Goal: Complete application form: Complete application form

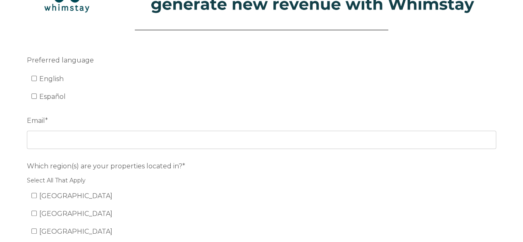
scroll to position [69, 0]
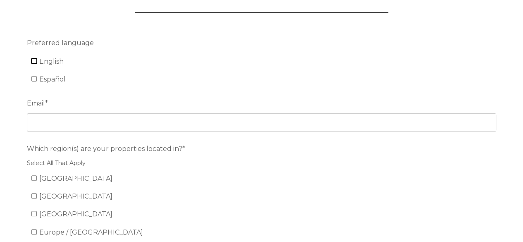
click at [33, 63] on input "English" at bounding box center [33, 60] width 5 height 5
checkbox input "true"
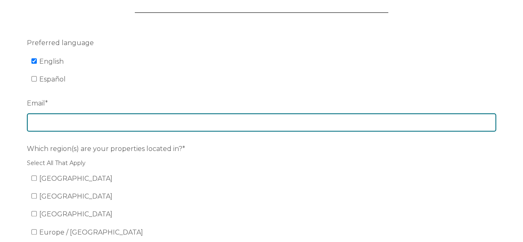
click at [70, 127] on input "Email *" at bounding box center [261, 122] width 469 height 18
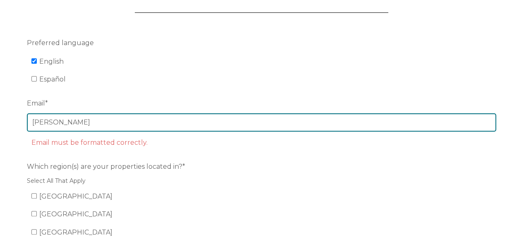
type input "[PERSON_NAME][EMAIL_ADDRESS][DOMAIN_NAME]"
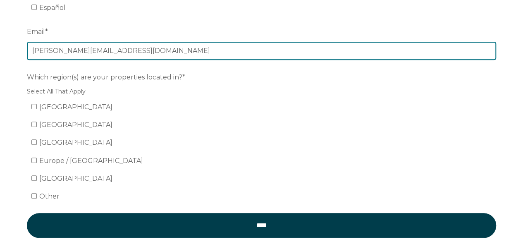
scroll to position [144, 0]
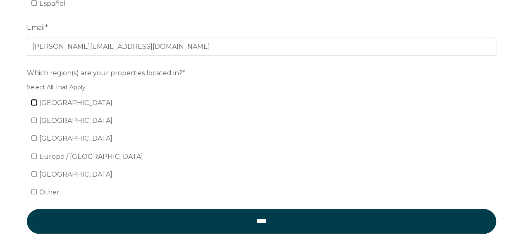
click at [34, 100] on input "[GEOGRAPHIC_DATA]" at bounding box center [33, 102] width 5 height 5
checkbox input "true"
click at [34, 120] on input "Mexico" at bounding box center [33, 119] width 5 height 5
checkbox input "true"
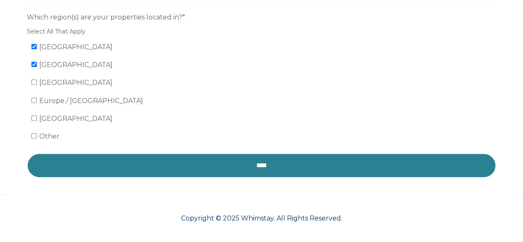
click at [183, 157] on input "****" at bounding box center [261, 165] width 469 height 25
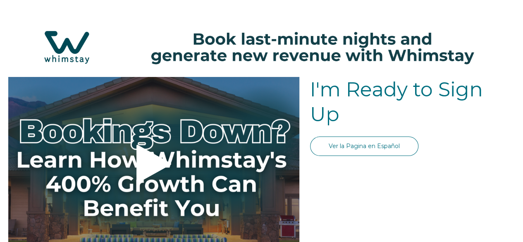
select select "US"
select select "Standard"
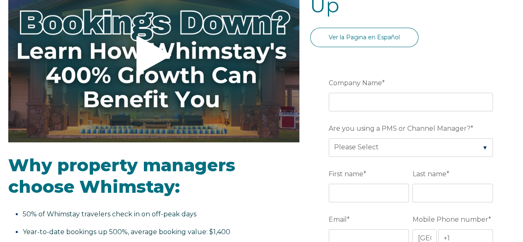
scroll to position [109, 0]
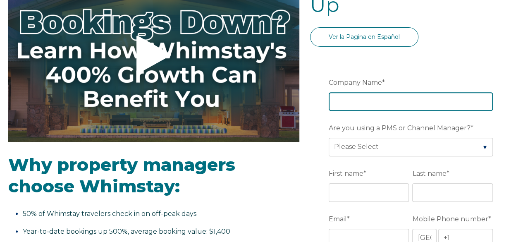
click at [335, 95] on input "Company Name *" at bounding box center [411, 101] width 164 height 18
type input "PMI Big Tex"
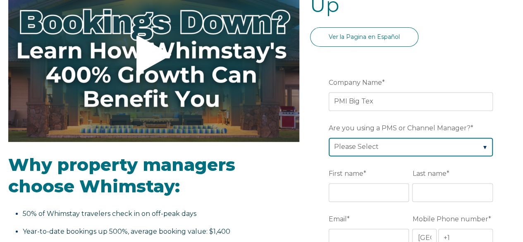
click at [382, 146] on select "Please Select Barefoot BookingPal Boost Brightside CiiRUS Escapia Guesty Hostaw…" at bounding box center [411, 147] width 164 height 18
select select "Guesty"
click at [330, 138] on select "Please Select Barefoot BookingPal Boost Brightside CiiRUS Escapia Guesty Hostaw…" at bounding box center [411, 147] width 164 height 18
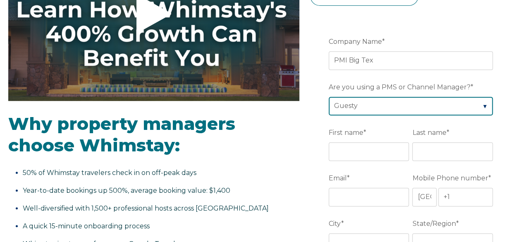
scroll to position [163, 0]
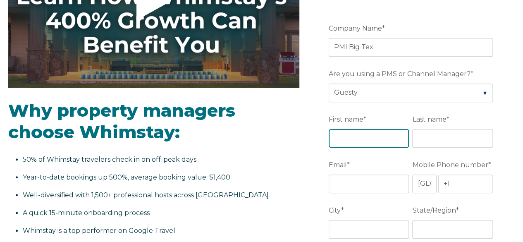
click at [363, 137] on input "First name *" at bounding box center [369, 138] width 81 height 18
type input "[PERSON_NAME]"
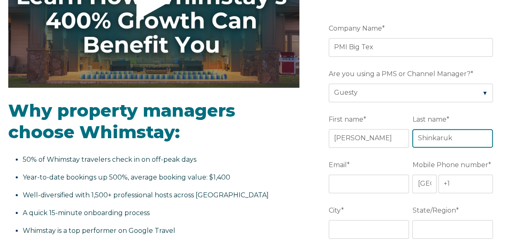
type input "Shinkaruk"
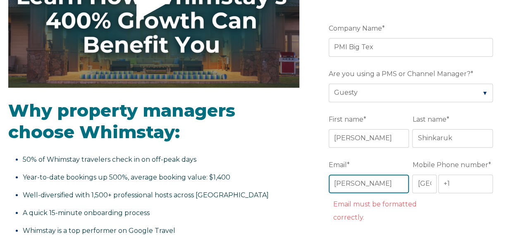
type input "[PERSON_NAME][EMAIL_ADDRESS][DOMAIN_NAME]"
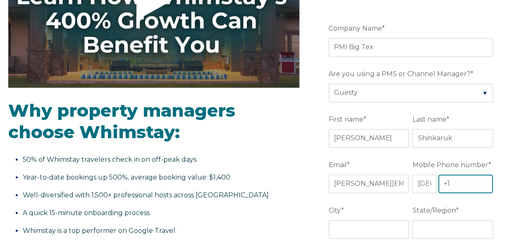
click at [459, 183] on input "+1" at bounding box center [465, 184] width 55 height 18
type input "[PHONE_NUMBER]"
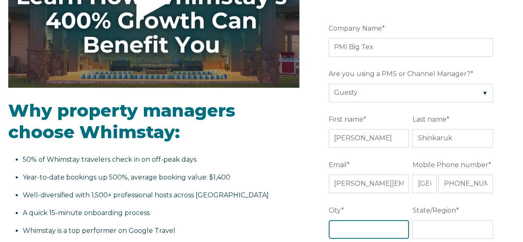
click at [366, 225] on input "City *" at bounding box center [369, 229] width 81 height 18
type input "[GEOGRAPHIC_DATA]"
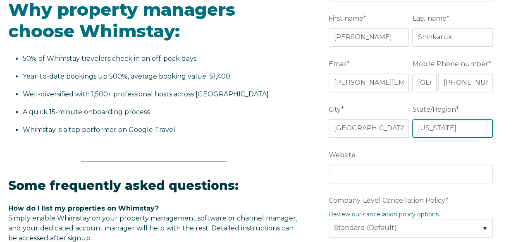
scroll to position [266, 0]
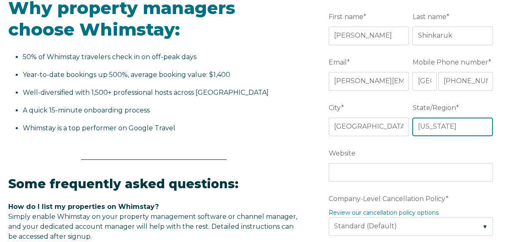
type input "[US_STATE]"
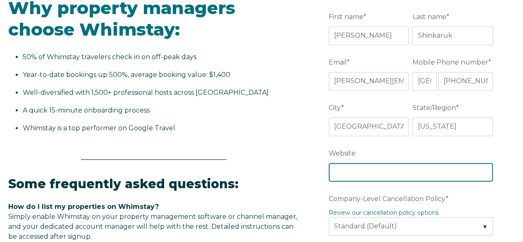
click at [350, 169] on input "Website" at bounding box center [411, 172] width 164 height 18
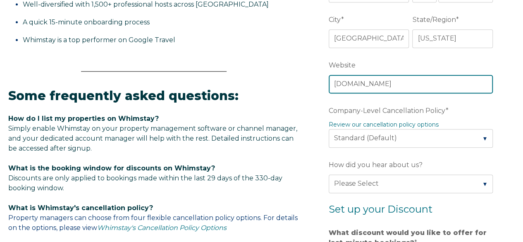
scroll to position [354, 0]
type input "[DOMAIN_NAME]"
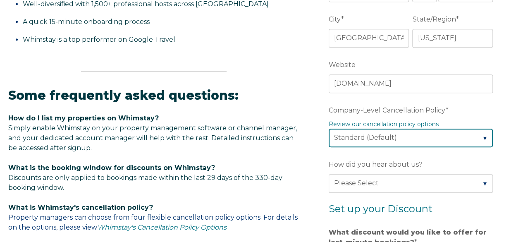
click at [377, 134] on select "Please Select Partial Standard (Default) Moderate Strict" at bounding box center [411, 138] width 164 height 18
select select "Moderate"
click at [330, 129] on select "Please Select Partial Standard (Default) Moderate Strict" at bounding box center [411, 138] width 164 height 18
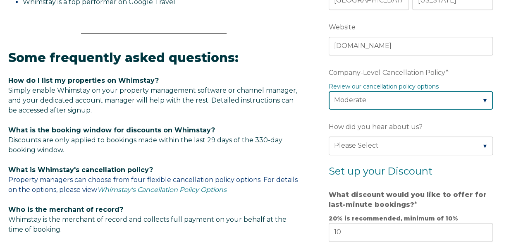
scroll to position [392, 0]
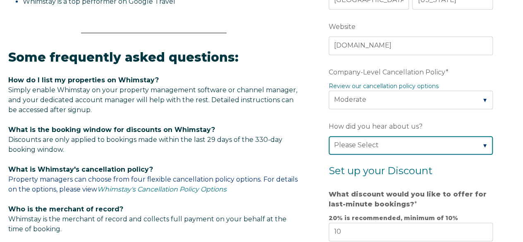
click at [361, 145] on select "Please Select Found Whimstay through a Google search Direct outreach from a Whi…" at bounding box center [411, 145] width 164 height 18
select select "Whimstay Sales"
click at [330, 136] on select "Please Select Found Whimstay through a Google search Direct outreach from a Whi…" at bounding box center [411, 145] width 164 height 18
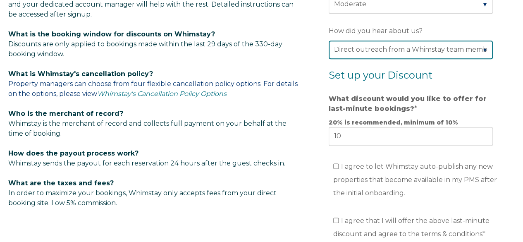
scroll to position [494, 0]
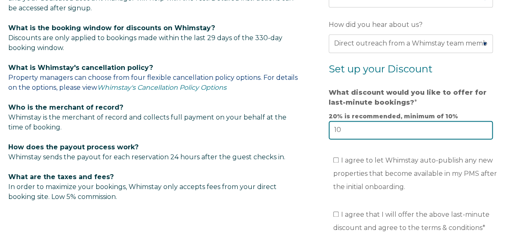
click at [362, 126] on input "10" at bounding box center [411, 130] width 164 height 18
type input "1"
type input "20"
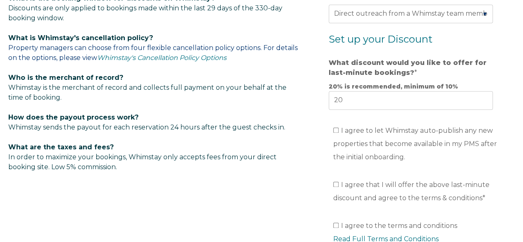
scroll to position [529, 0]
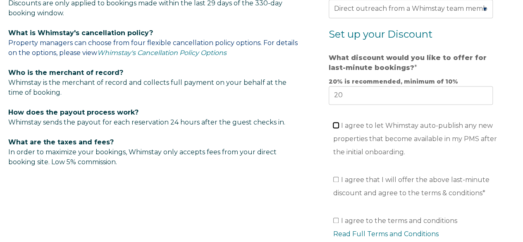
click at [337, 123] on input "I agree to let Whimstay auto-publish any new properties that become available i…" at bounding box center [335, 124] width 5 height 5
checkbox input "true"
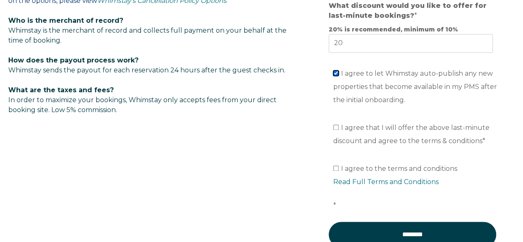
scroll to position [582, 0]
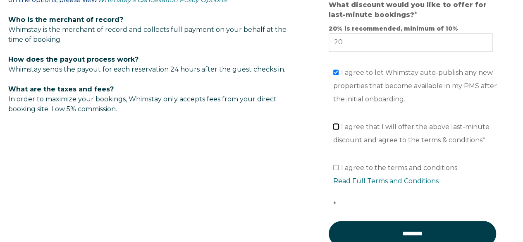
click at [337, 124] on input "I agree that I will offer the above last-minute discount and agree to the terms…" at bounding box center [335, 126] width 5 height 5
checkbox input "true"
click at [336, 165] on input "I agree to the terms and conditions Read Full Terms and Conditions *" at bounding box center [335, 167] width 5 height 5
checkbox input "true"
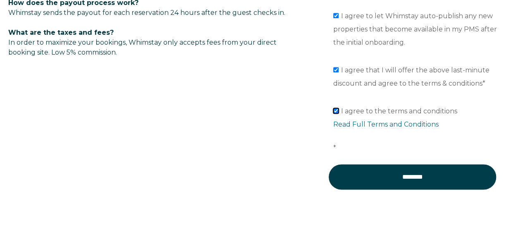
scroll to position [645, 0]
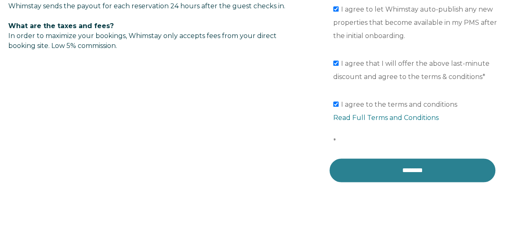
click at [370, 169] on input "********" at bounding box center [412, 170] width 167 height 25
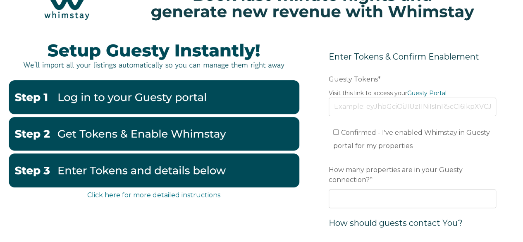
scroll to position [44, 0]
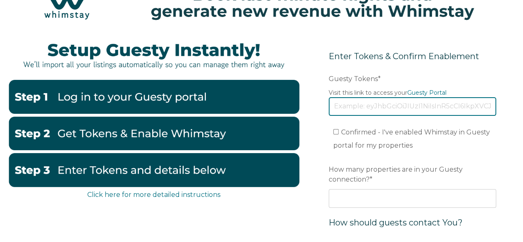
click at [360, 107] on input "Guesty Tokens *" at bounding box center [412, 106] width 167 height 18
paste input "eyJhbGciOiJIUzI1NiIsInR5cCI6IkpXVCJ9.eyJ0b2tlbklkIjoiNjg5YjdkMWJmZDlhM2RkZTE4ZT…"
type input "eyJhbGciOiJIUzI1NiIsInR5cCI6IkpXVCJ9.eyJ0b2tlbklkIjoiNjg5YjdkMWJmZDlhM2RkZTE4ZT…"
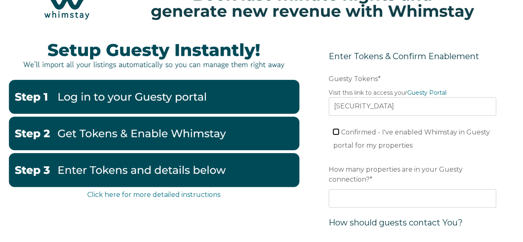
scroll to position [0, 0]
click at [337, 129] on input "Confirmed - I've enabled Whimstay in Guesty portal for my properties" at bounding box center [335, 131] width 5 height 5
checkbox input "true"
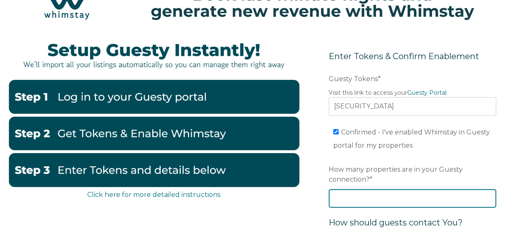
click at [347, 197] on input "How many properties are in your Guesty connection? *" at bounding box center [412, 198] width 167 height 18
type input "20"
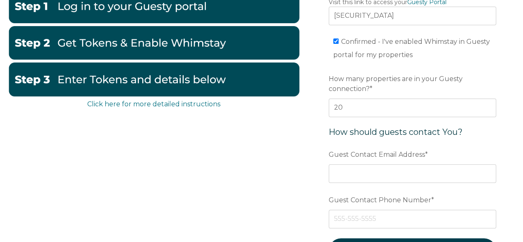
scroll to position [136, 0]
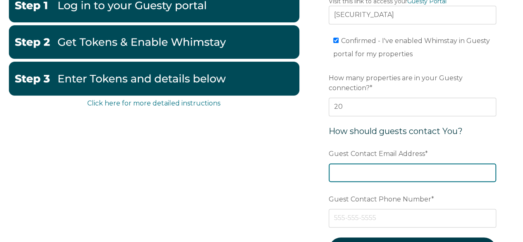
click at [355, 171] on input "Guest Contact Email Address *" at bounding box center [412, 172] width 167 height 18
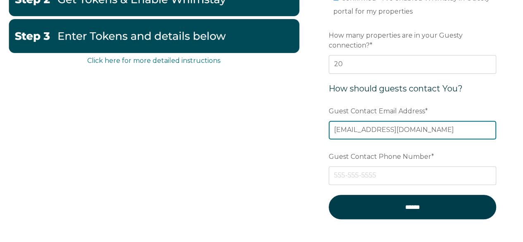
scroll to position [181, 0]
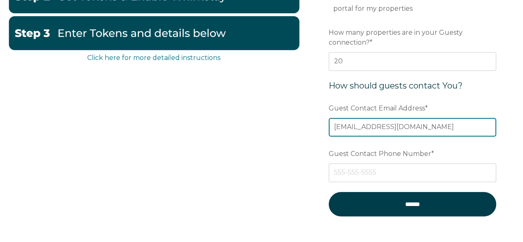
type input "reservations@pmibigtex.com"
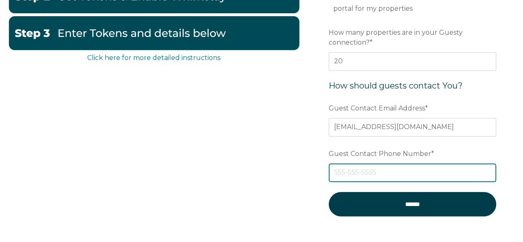
click at [355, 171] on input "Guest Contact Phone Number *" at bounding box center [412, 172] width 167 height 18
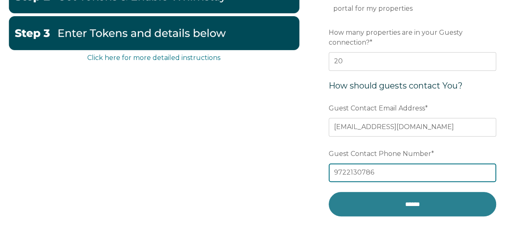
type input "9722130786"
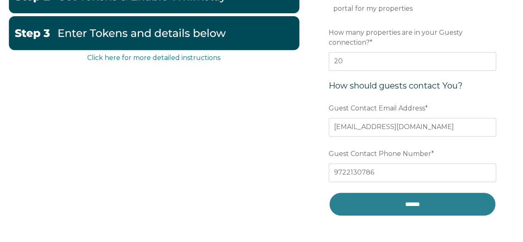
click at [396, 203] on input "******" at bounding box center [412, 204] width 167 height 24
